Goal: Task Accomplishment & Management: Use online tool/utility

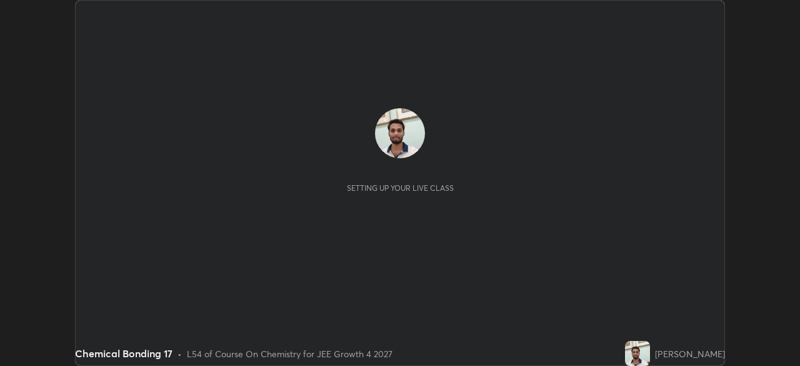
scroll to position [366, 800]
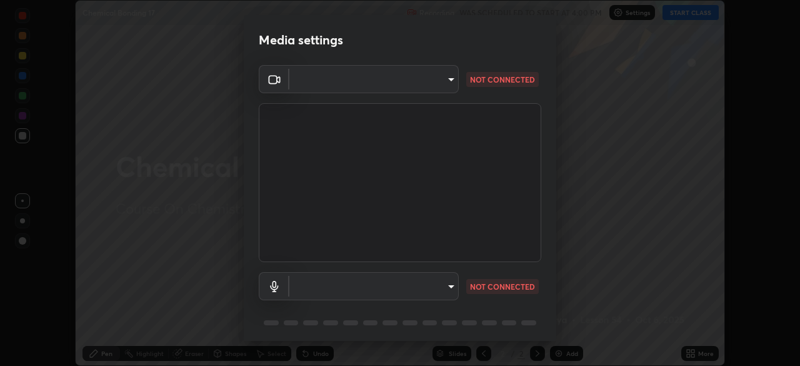
type input "f5867d0b8555505bdfc0634249509002703cce013fca216d78b14b94e2ec79da"
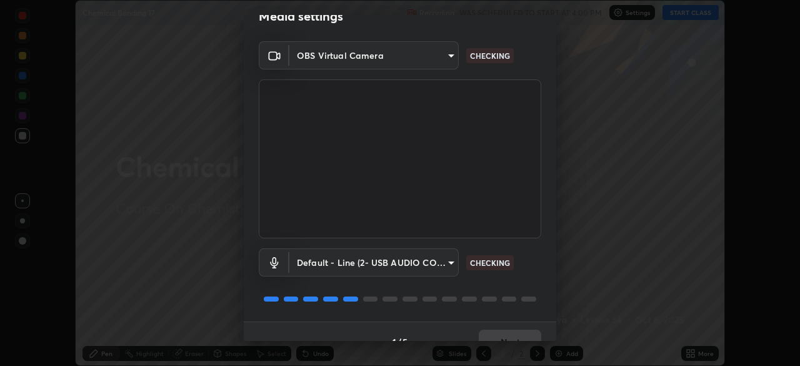
scroll to position [44, 0]
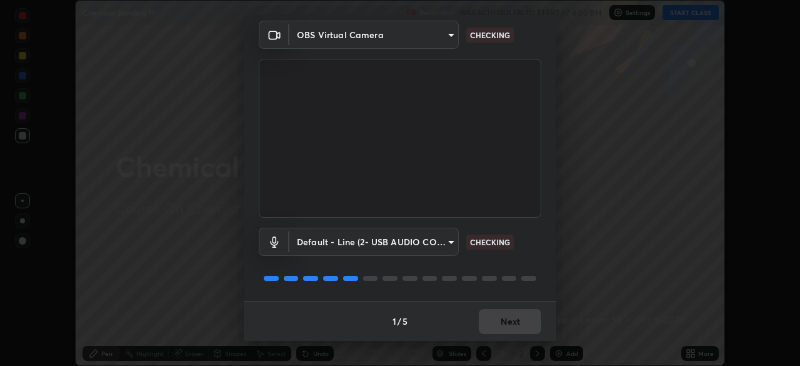
click at [425, 237] on body "Erase all Chemical Bonding 17 Recording WAS SCHEDULED TO START AT 4:00 PM Setti…" at bounding box center [400, 183] width 800 height 366
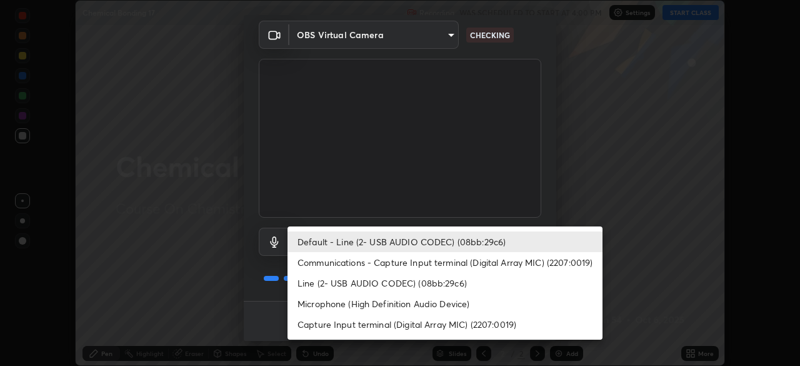
click at [415, 262] on li "Communications - Capture Input terminal (Digital Array MIC) (2207:0019)" at bounding box center [444, 262] width 315 height 21
type input "communications"
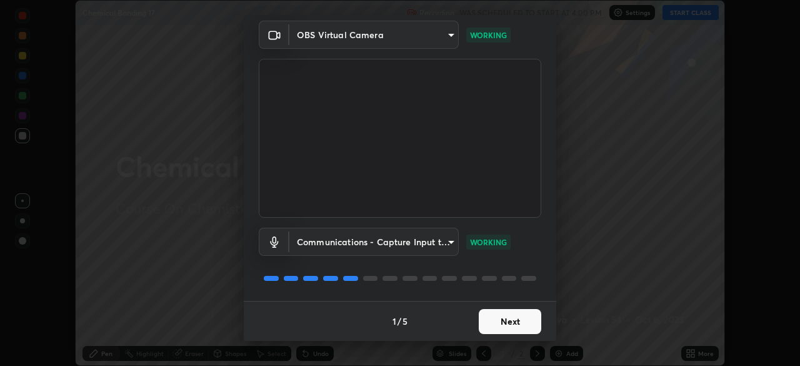
click at [512, 319] on button "Next" at bounding box center [510, 321] width 62 height 25
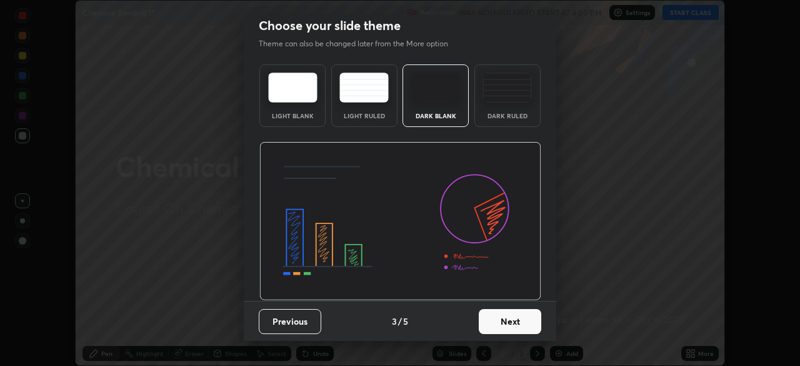
scroll to position [0, 0]
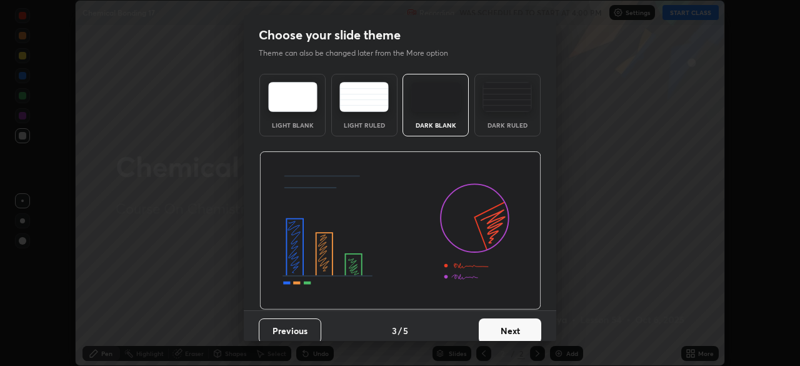
click at [516, 321] on button "Next" at bounding box center [510, 330] width 62 height 25
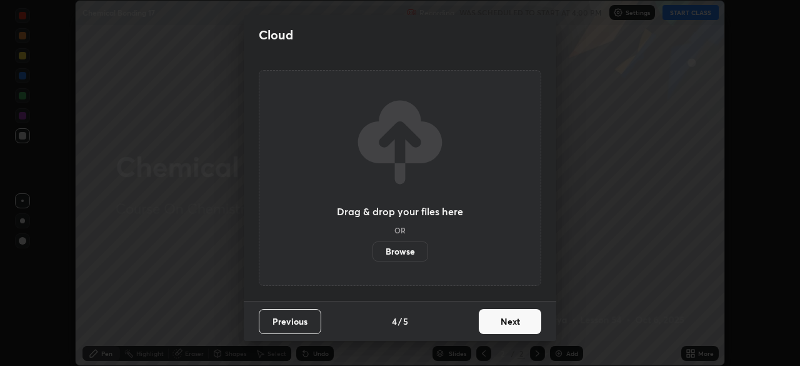
click at [516, 321] on button "Next" at bounding box center [510, 321] width 62 height 25
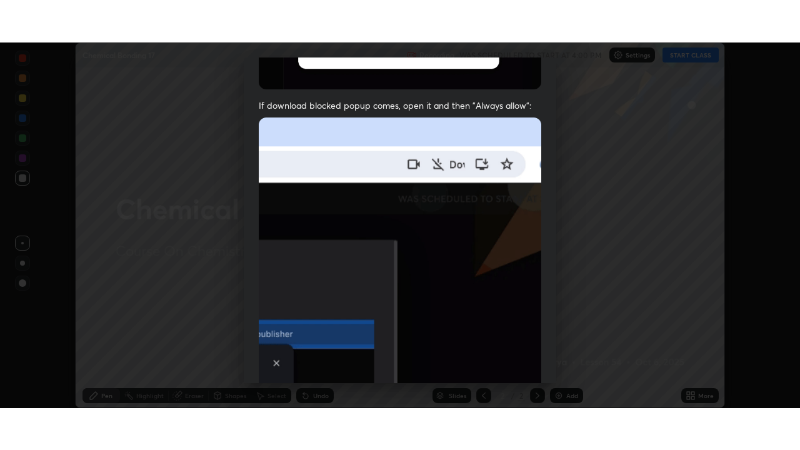
scroll to position [299, 0]
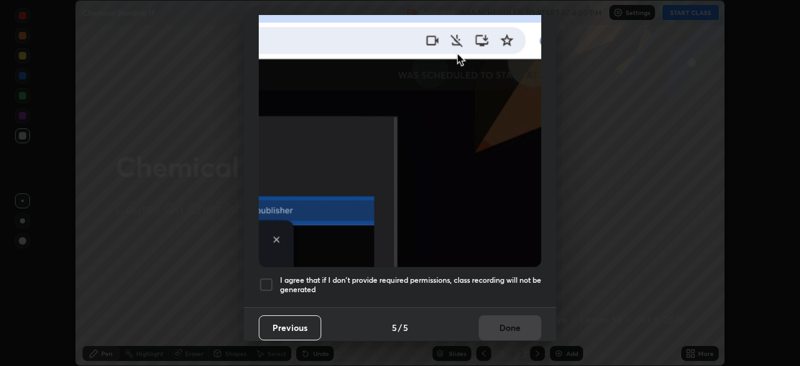
click at [267, 277] on div at bounding box center [266, 284] width 15 height 15
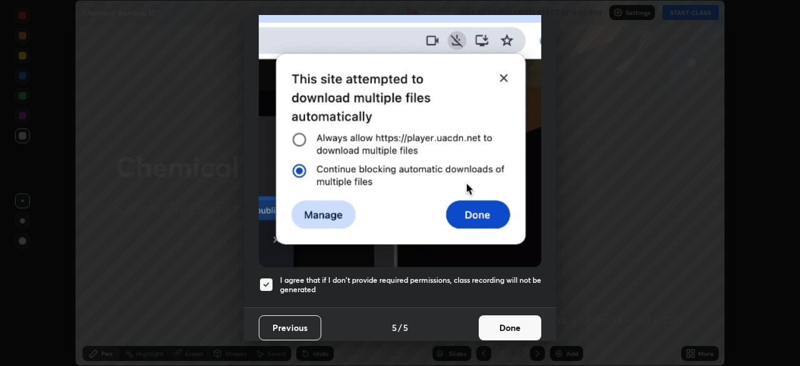
click at [495, 315] on button "Done" at bounding box center [510, 327] width 62 height 25
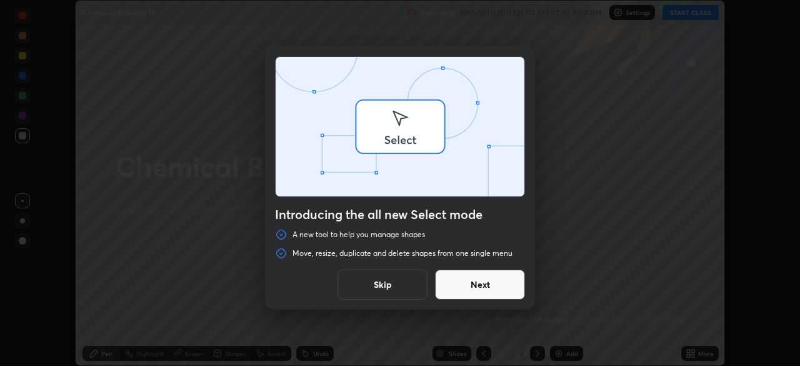
click at [682, 13] on div "Introducing the all new Select mode A new tool to help you manage shapes Move, …" at bounding box center [400, 183] width 800 height 366
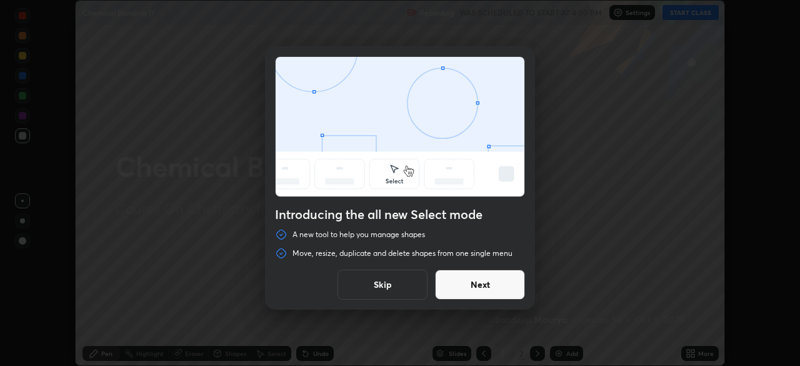
click at [376, 286] on button "Skip" at bounding box center [382, 284] width 90 height 30
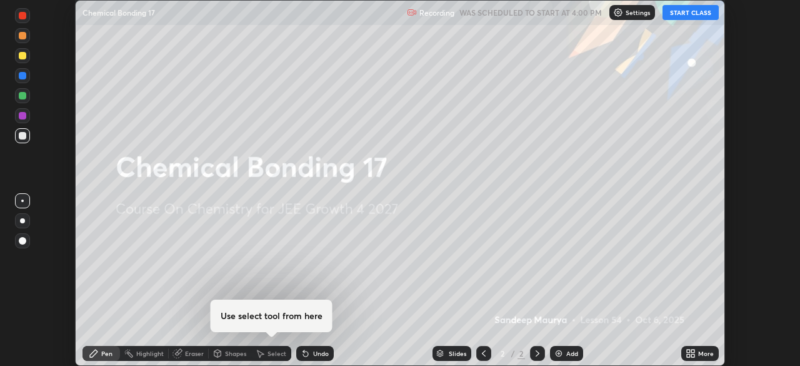
click at [682, 12] on button "START CLASS" at bounding box center [690, 12] width 56 height 15
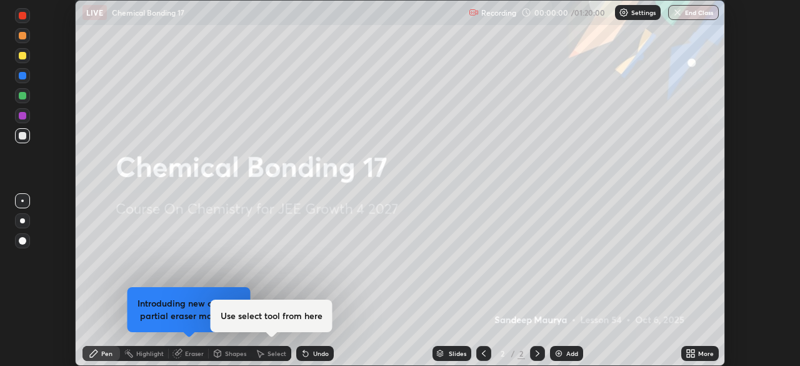
click at [692, 355] on icon at bounding box center [692, 355] width 3 height 3
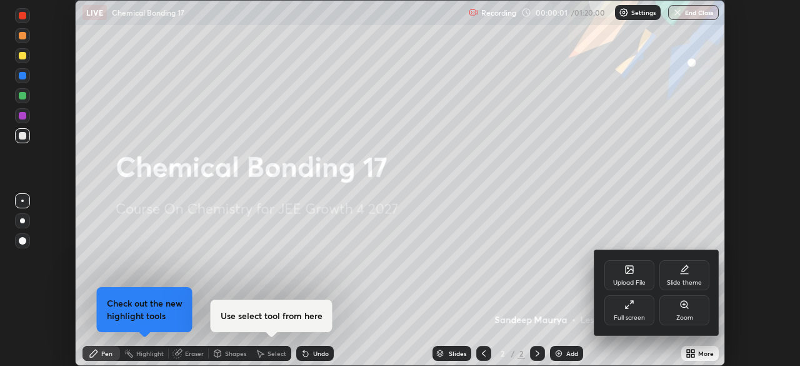
click at [632, 309] on div "Full screen" at bounding box center [629, 310] width 50 height 30
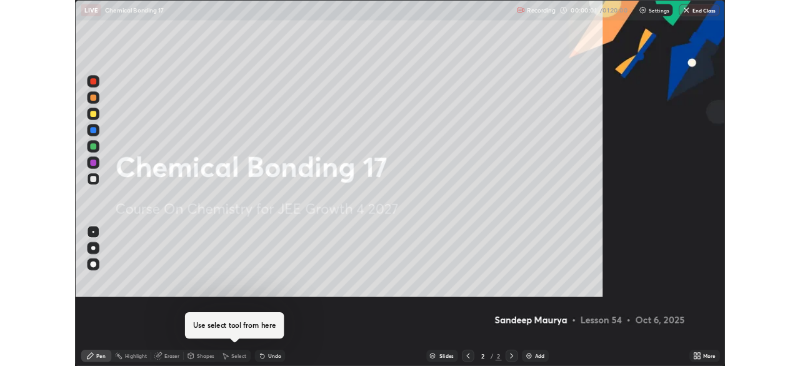
scroll to position [450, 800]
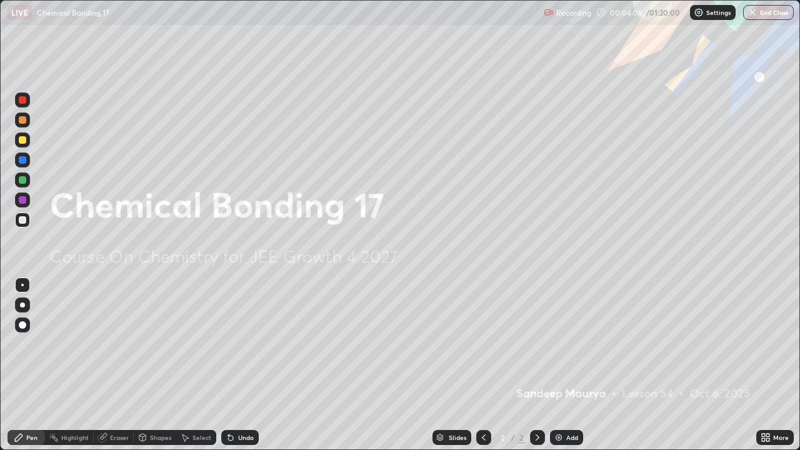
click at [22, 178] on div at bounding box center [22, 179] width 7 height 7
click at [26, 181] on div at bounding box center [22, 179] width 7 height 7
click at [559, 365] on img at bounding box center [559, 437] width 10 height 10
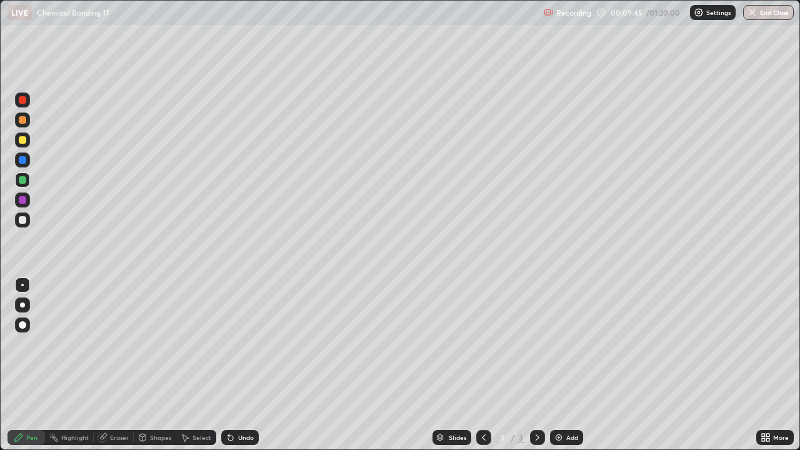
click at [484, 365] on icon at bounding box center [484, 437] width 10 height 10
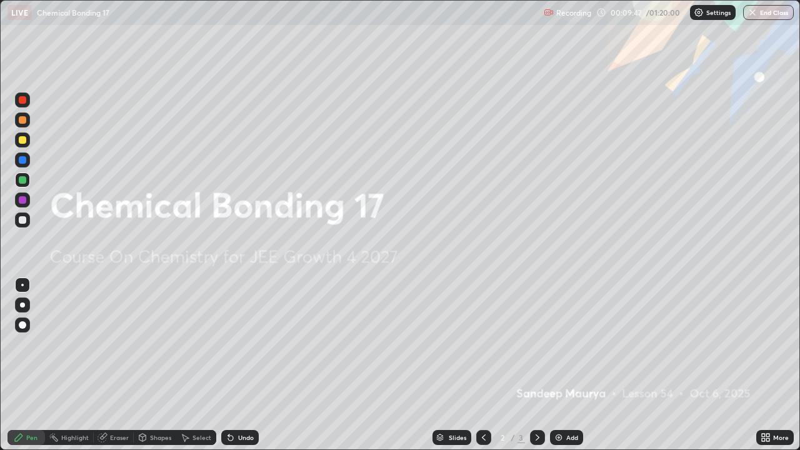
click at [24, 141] on div at bounding box center [22, 139] width 7 height 7
click at [556, 365] on img at bounding box center [559, 437] width 10 height 10
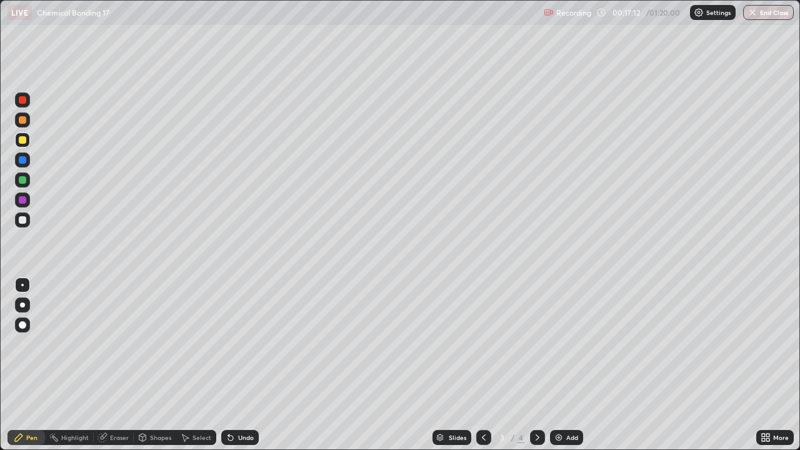
click at [27, 217] on div at bounding box center [22, 219] width 15 height 15
click at [23, 180] on div at bounding box center [22, 179] width 7 height 7
click at [563, 365] on div "Add" at bounding box center [566, 437] width 33 height 15
click at [554, 365] on img at bounding box center [559, 437] width 10 height 10
click at [22, 220] on div at bounding box center [22, 219] width 7 height 7
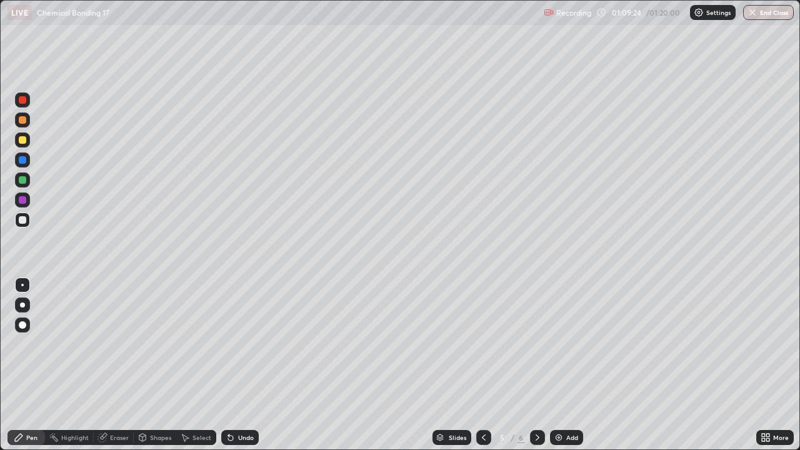
click at [0, 365] on div "Setting up your live class" at bounding box center [400, 225] width 800 height 450
click at [765, 365] on icon at bounding box center [766, 437] width 10 height 10
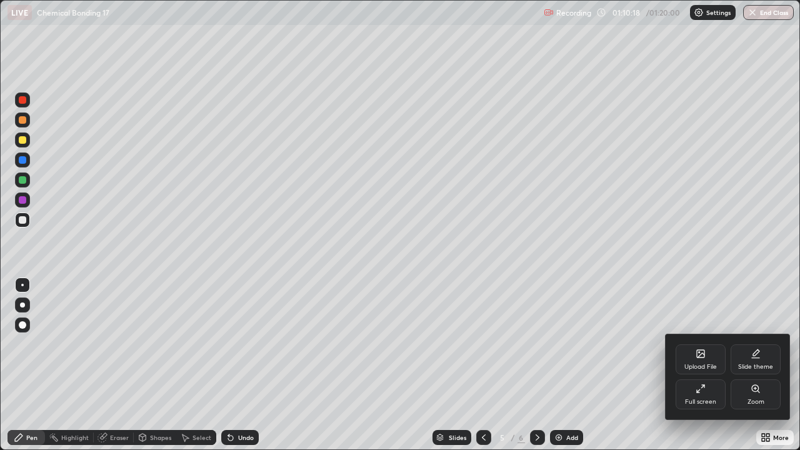
click at [694, 365] on div "Full screen" at bounding box center [701, 394] width 50 height 30
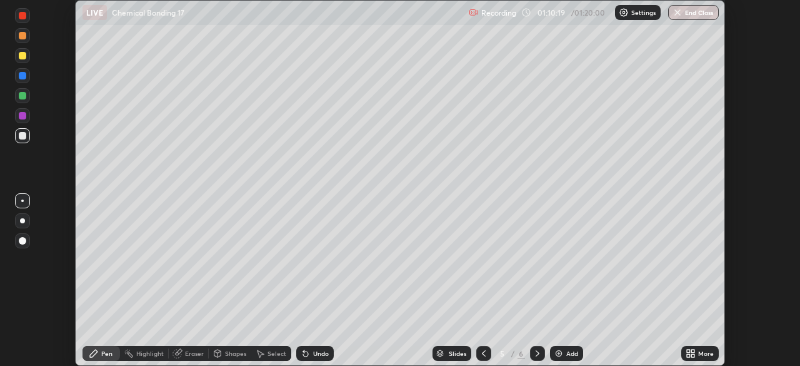
scroll to position [62126, 61692]
click at [679, 11] on img "button" at bounding box center [677, 12] width 10 height 10
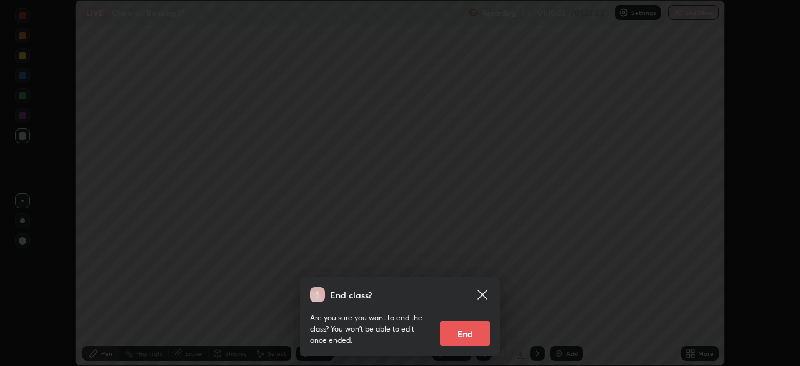
click at [475, 332] on button "End" at bounding box center [465, 333] width 50 height 25
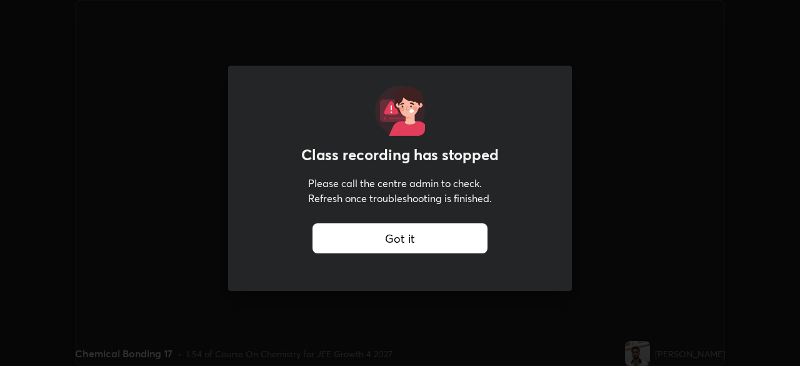
click at [396, 234] on div "Got it" at bounding box center [399, 238] width 175 height 30
